Goal: Download file/media

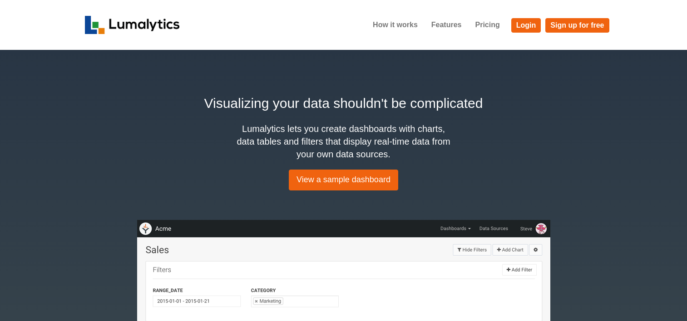
click at [529, 31] on link "Login" at bounding box center [526, 25] width 30 height 15
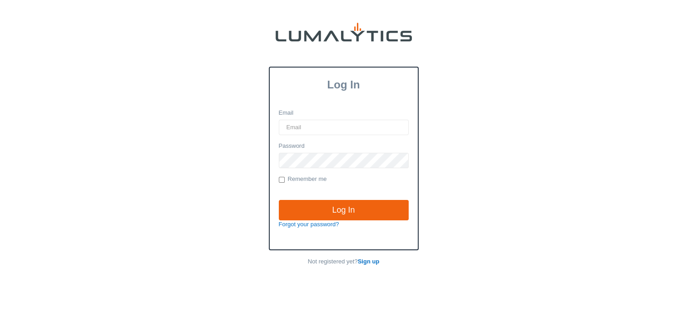
click at [352, 127] on input "Email" at bounding box center [344, 127] width 130 height 15
type input "twheeler@valleytruckparts.com"
click at [279, 200] on input "Log In" at bounding box center [344, 210] width 130 height 21
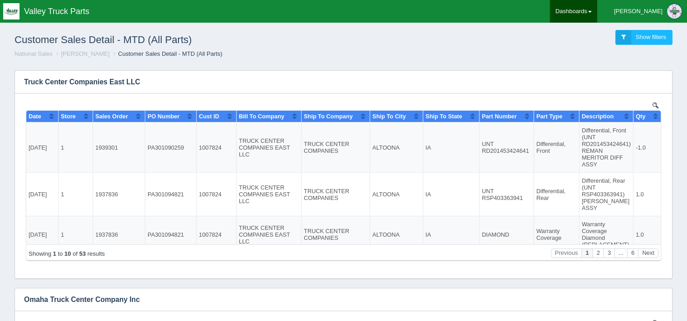
click at [597, 13] on link "Dashboards" at bounding box center [573, 11] width 47 height 23
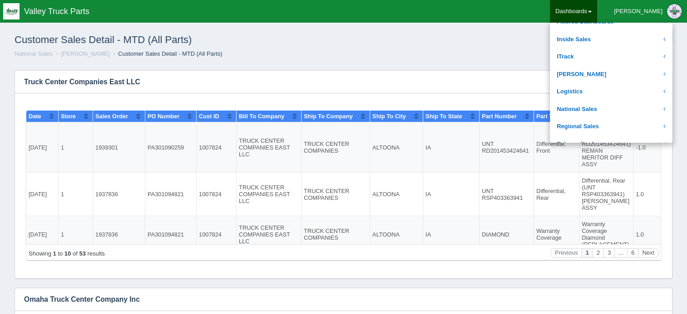
scroll to position [136, 0]
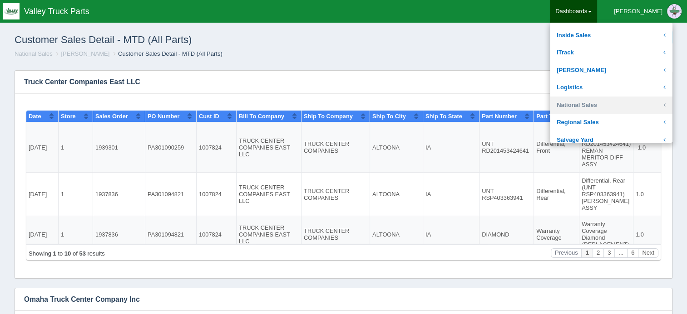
click at [608, 107] on link "National Sales" at bounding box center [611, 106] width 123 height 18
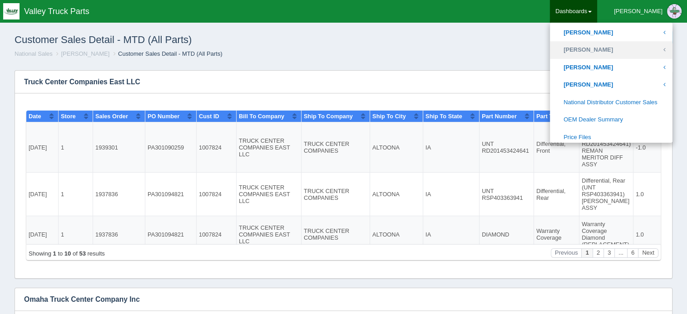
scroll to position [499, 0]
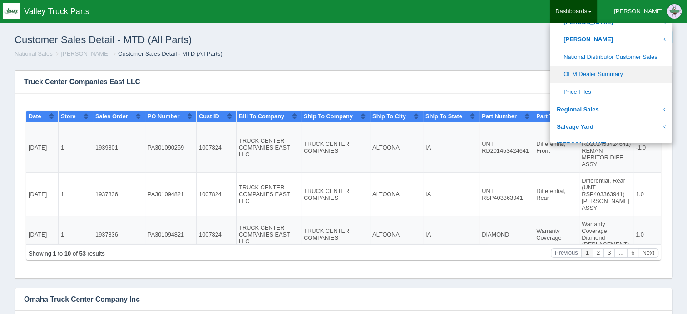
click at [618, 70] on link "OEM Dealer Summary" at bounding box center [611, 75] width 123 height 18
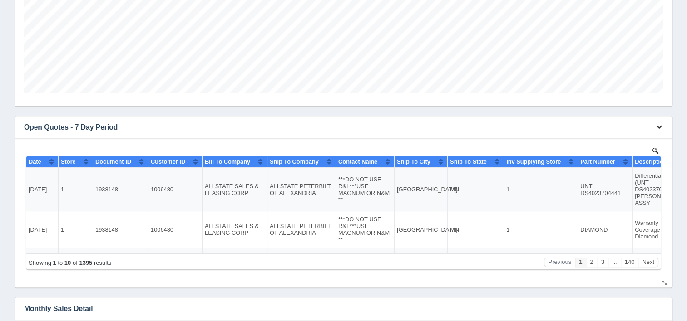
click at [658, 128] on icon "button" at bounding box center [659, 127] width 6 height 6
click at [610, 138] on link "Download CSV" at bounding box center [628, 140] width 73 height 13
click at [605, 144] on link "Download CSV" at bounding box center [628, 140] width 73 height 13
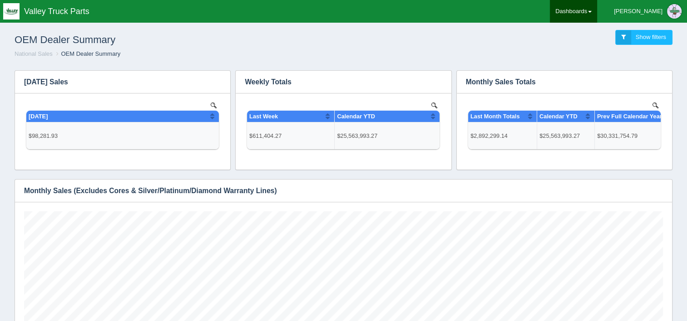
click at [597, 11] on link "Dashboards" at bounding box center [573, 11] width 47 height 23
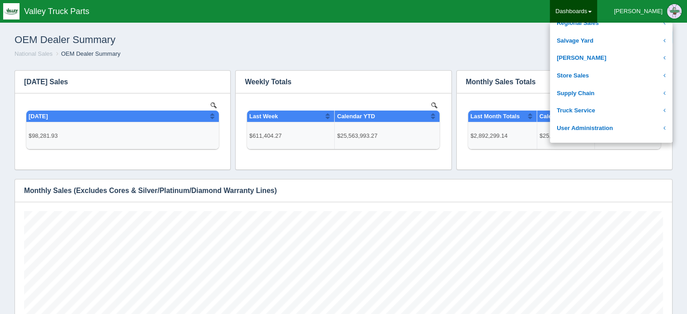
scroll to position [182, 0]
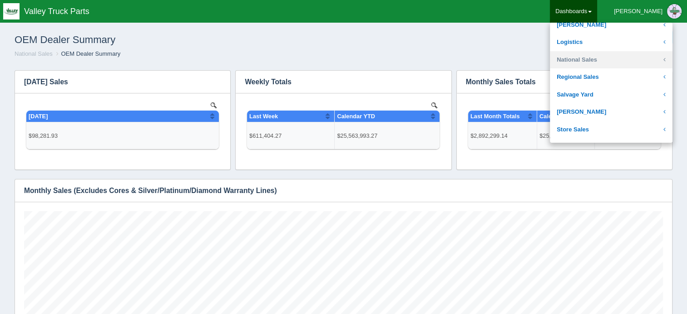
click at [632, 66] on link "National Sales" at bounding box center [611, 60] width 123 height 18
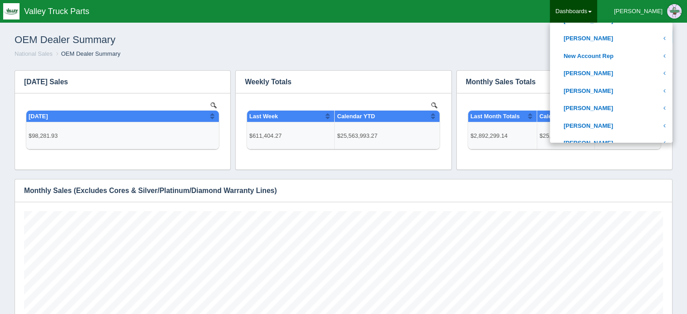
scroll to position [408, 0]
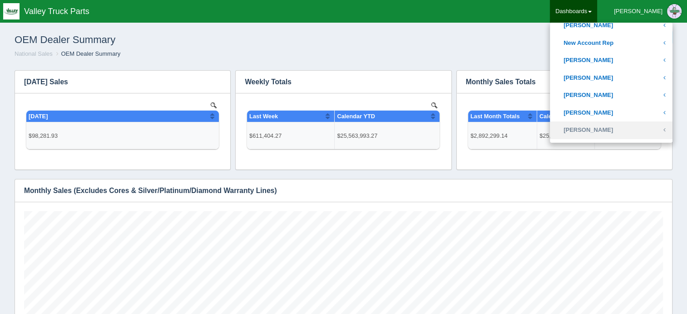
click at [632, 133] on link "[PERSON_NAME]" at bounding box center [611, 131] width 123 height 18
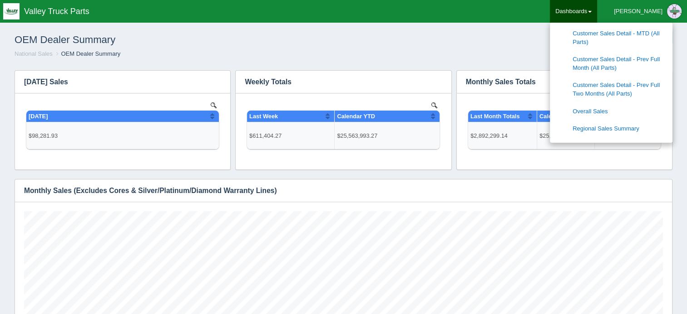
scroll to position [590, 0]
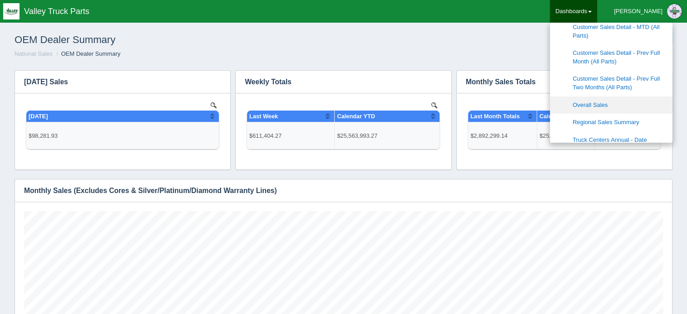
click at [643, 107] on link "Overall Sales" at bounding box center [611, 106] width 123 height 18
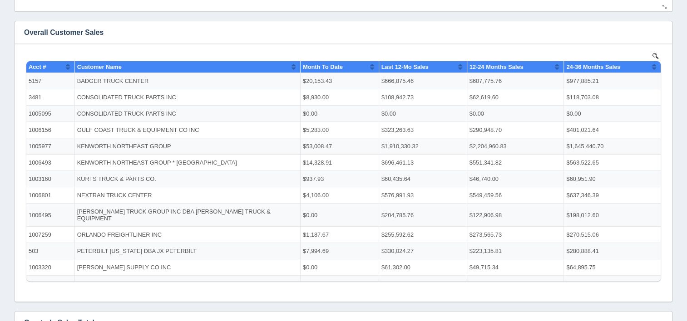
scroll to position [182, 0]
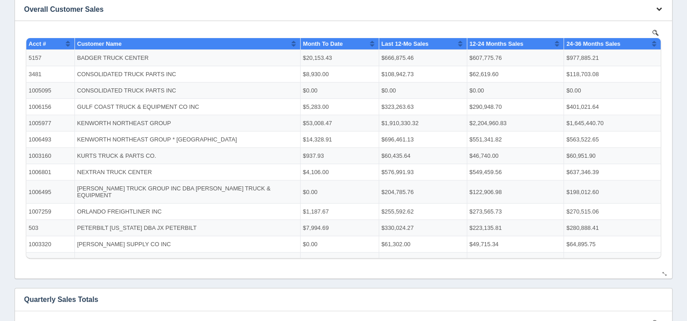
click at [660, 8] on icon "button" at bounding box center [659, 9] width 6 height 6
click at [630, 25] on link "Download CSV" at bounding box center [628, 22] width 73 height 13
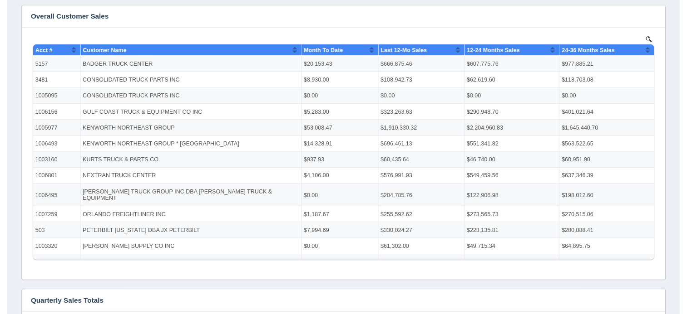
scroll to position [0, 0]
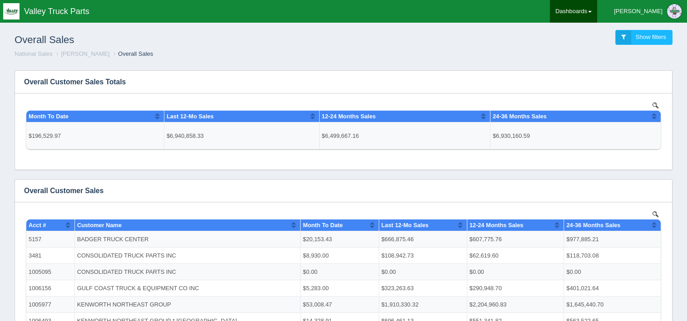
click at [597, 10] on link "Dashboards" at bounding box center [573, 11] width 47 height 23
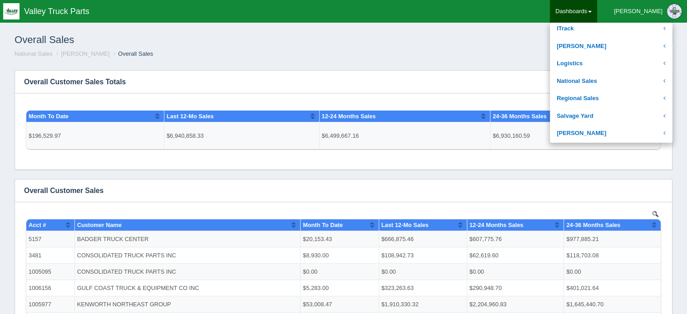
scroll to position [182, 0]
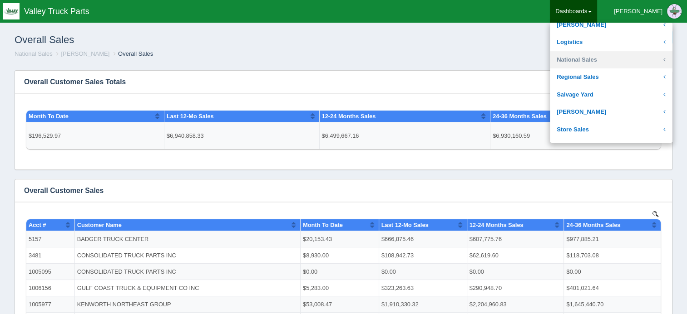
click at [624, 60] on link "National Sales" at bounding box center [611, 60] width 123 height 18
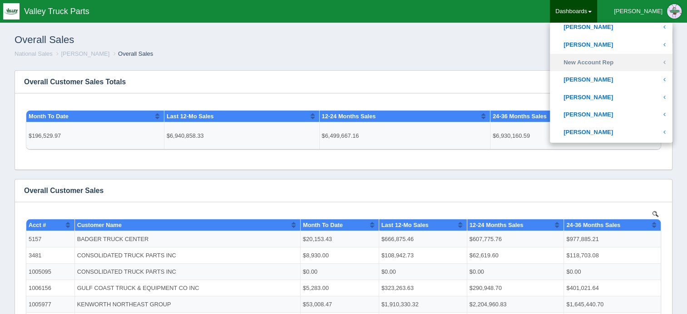
scroll to position [454, 0]
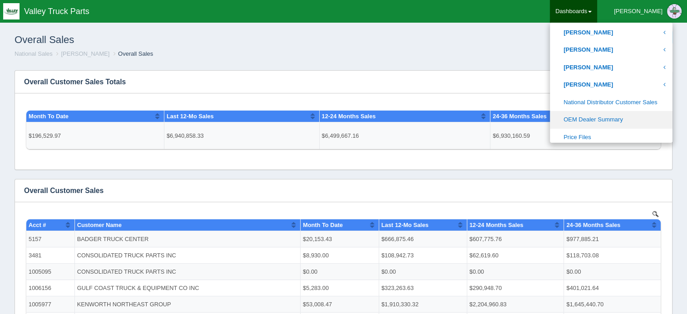
click at [610, 120] on link "OEM Dealer Summary" at bounding box center [611, 120] width 123 height 18
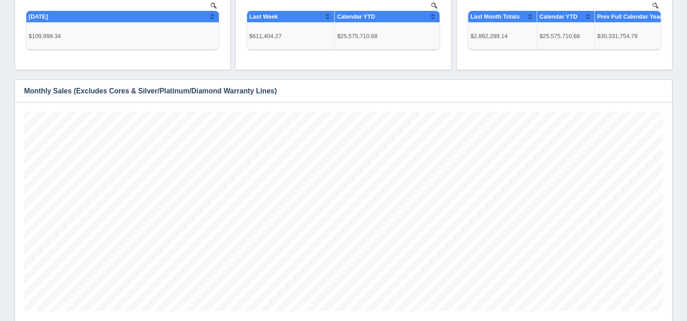
scroll to position [136, 0]
